Goal: Information Seeking & Learning: Understand process/instructions

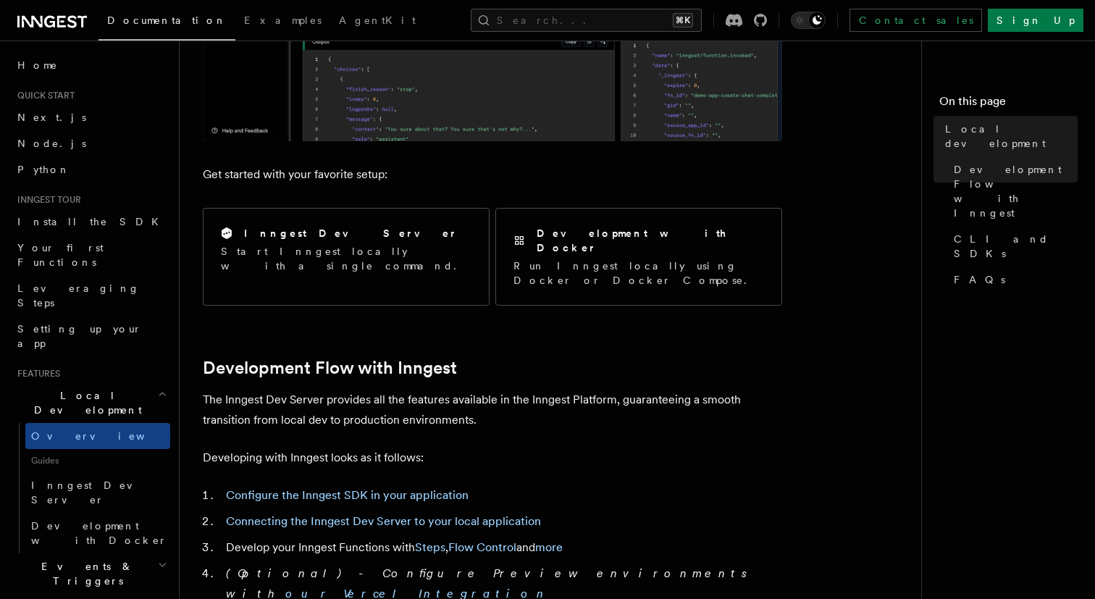
scroll to position [475, 0]
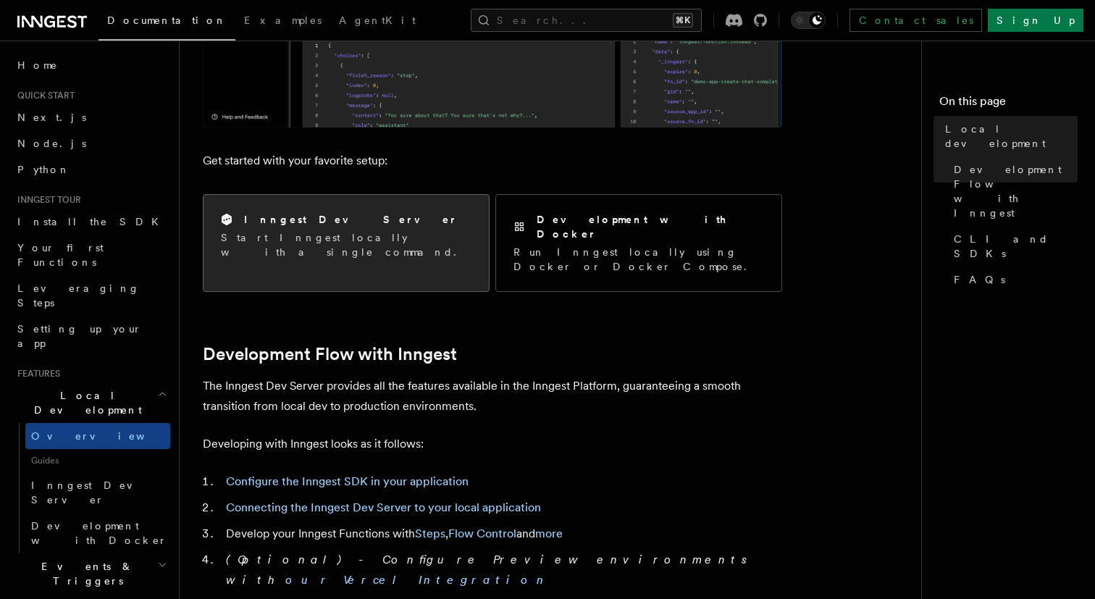
click at [381, 242] on p "Start Inngest locally with a single command." at bounding box center [346, 244] width 251 height 29
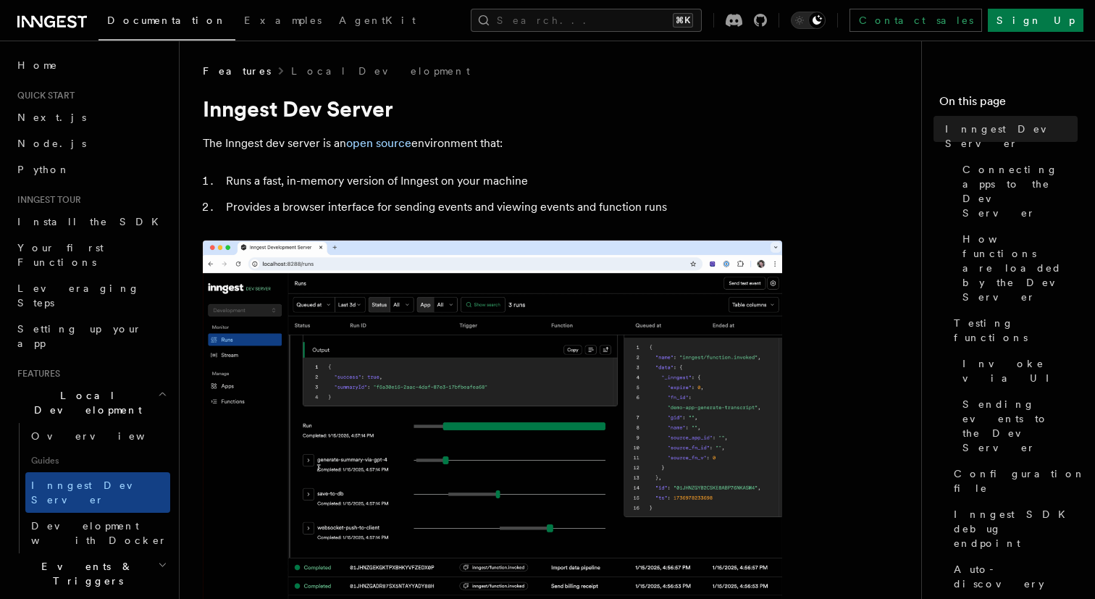
drag, startPoint x: 375, startPoint y: 396, endPoint x: 277, endPoint y: 396, distance: 98.5
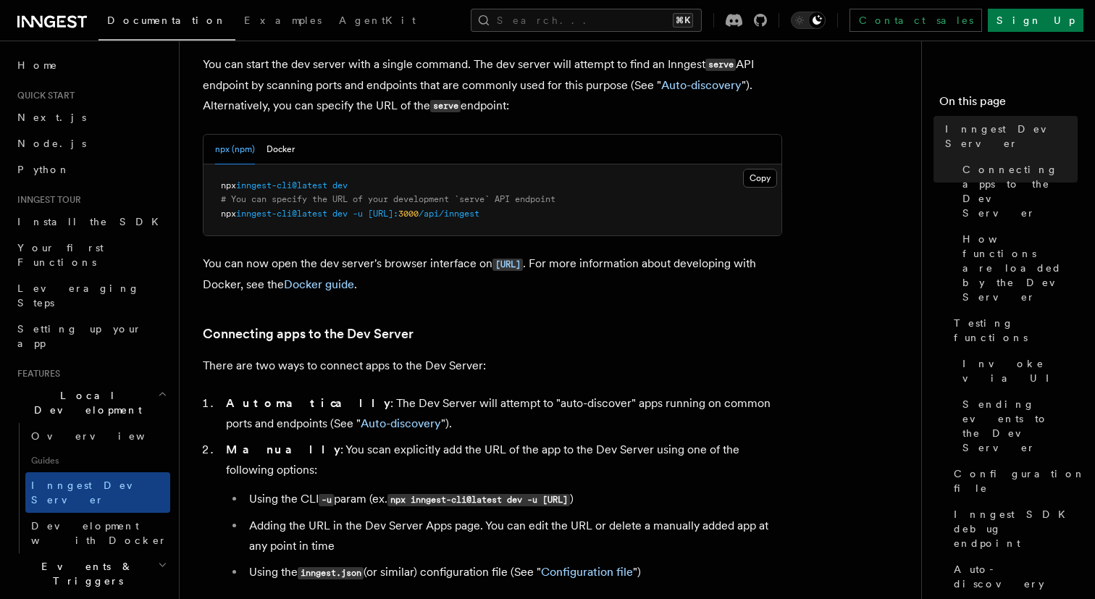
scroll to position [599, 0]
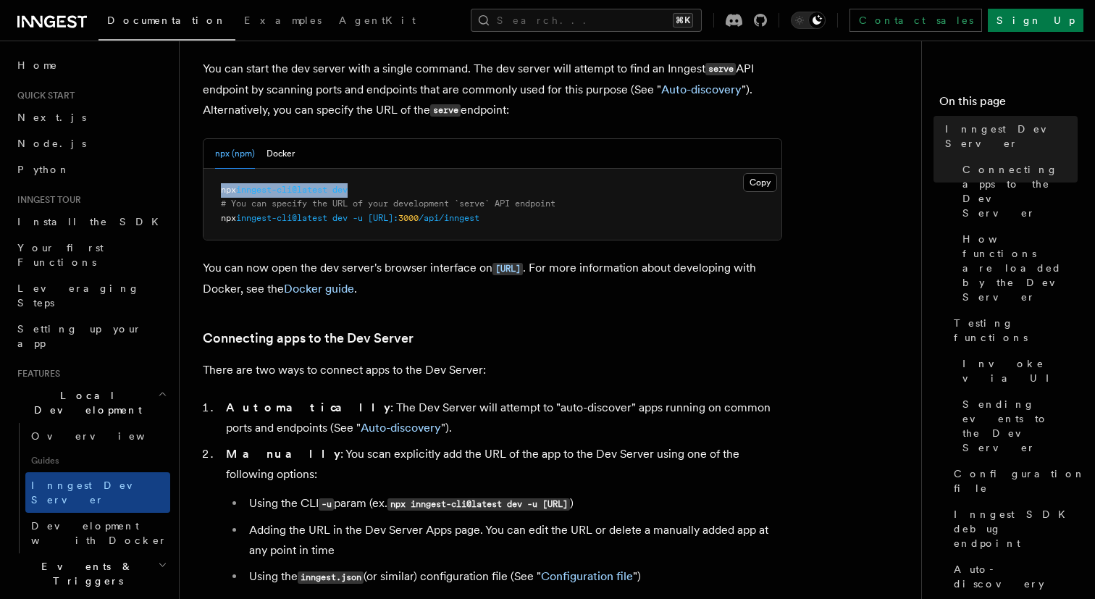
drag, startPoint x: 359, startPoint y: 189, endPoint x: 214, endPoint y: 188, distance: 144.9
click at [214, 188] on pre "npx inngest-cli@latest dev # You can specify the URL of your development `serve…" at bounding box center [493, 205] width 578 height 72
copy span "npx inngest-cli@latest dev"
click at [54, 22] on icon at bounding box center [49, 22] width 11 height 12
